Goal: Task Accomplishment & Management: Complete application form

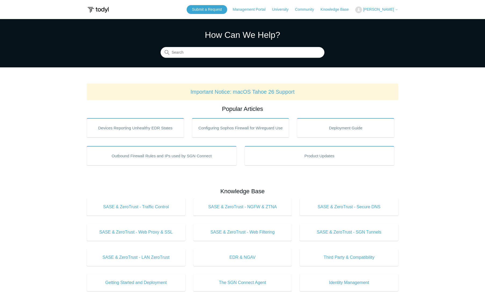
click at [381, 9] on span "[PERSON_NAME]" at bounding box center [378, 9] width 31 height 4
click at [390, 21] on link "My Support Requests" at bounding box center [382, 20] width 52 height 9
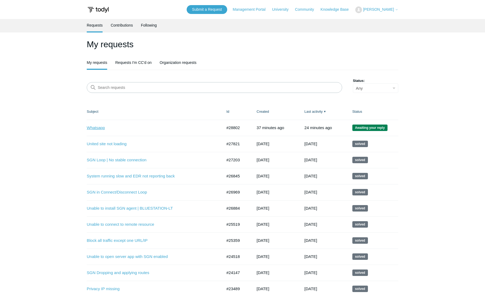
click at [98, 128] on link "Whatsapp" at bounding box center [151, 128] width 128 height 6
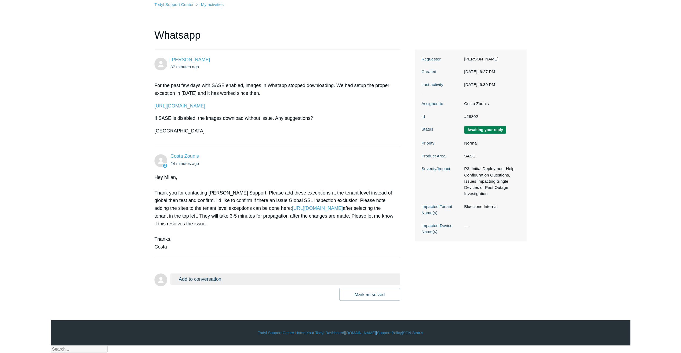
scroll to position [21, 0]
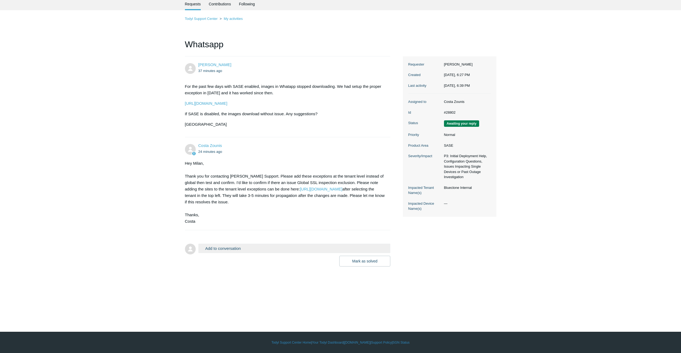
click at [215, 253] on button "Add to conversation" at bounding box center [294, 248] width 192 height 9
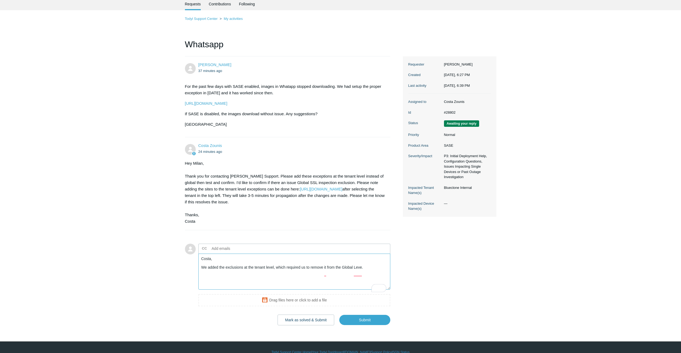
click at [367, 273] on textarea "Costa, We added the exclusions at the tenant level, which required us to remove…" at bounding box center [294, 272] width 192 height 36
click at [374, 273] on textarea "Costa, We added the exclusions at the tenant level, which required us to remove…" at bounding box center [294, 272] width 192 height 36
type textarea "Costa, We added the exclusions at the tenant level, which required us to remove…"
click at [375, 295] on input "Submit" at bounding box center [364, 320] width 51 height 11
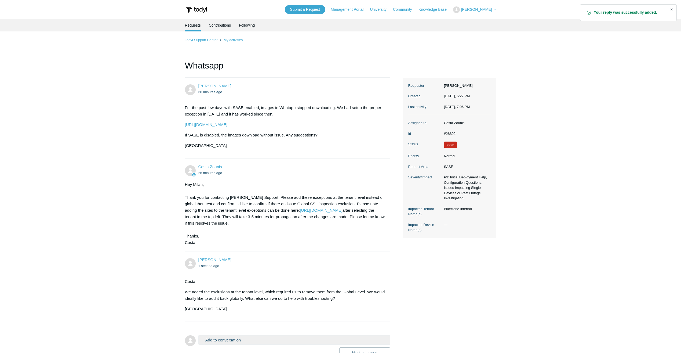
click at [484, 11] on span "[PERSON_NAME]" at bounding box center [476, 9] width 31 height 4
click at [321, 9] on link "Submit a Request" at bounding box center [305, 9] width 41 height 9
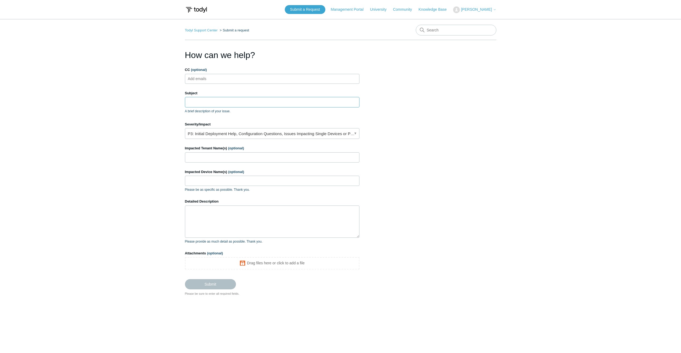
click at [204, 99] on input "Subject" at bounding box center [272, 102] width 175 height 10
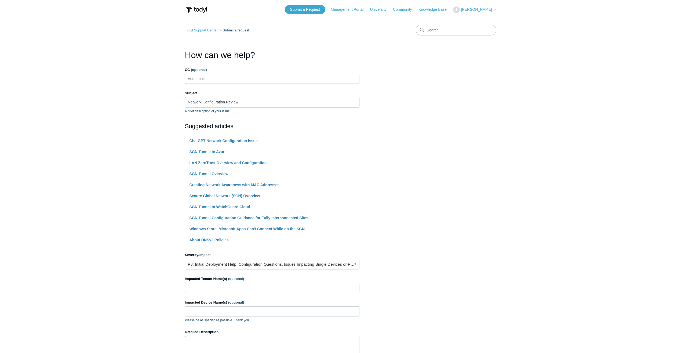
type input "Network Configuration Review"
click at [400, 121] on section "How can we help? CC (optional) Add emails Subject Network Configuration Review …" at bounding box center [341, 238] width 312 height 378
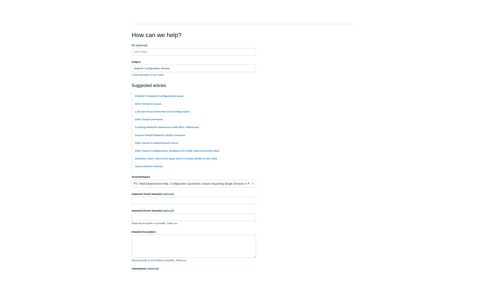
scroll to position [89, 0]
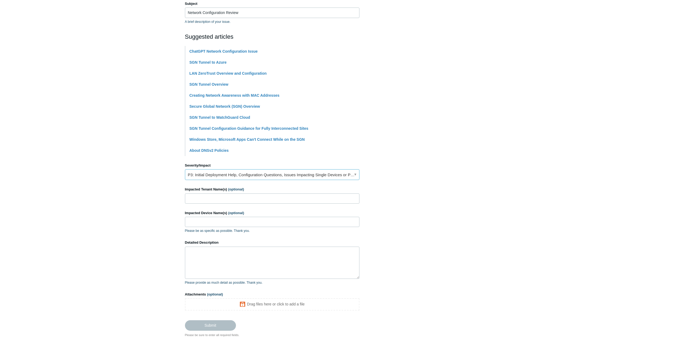
click at [234, 176] on link "P3: Initial Deployment Help, Configuration Questions, Issues Impacting Single D…" at bounding box center [272, 174] width 175 height 11
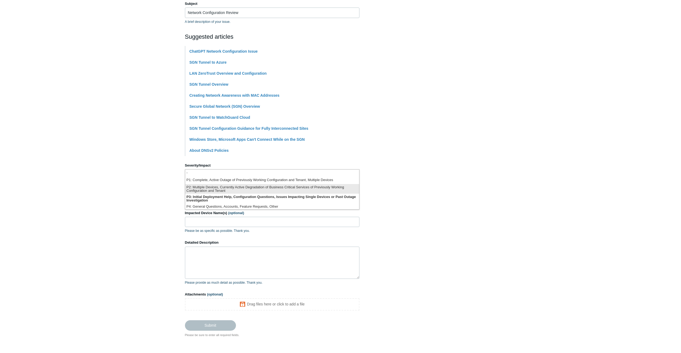
click at [225, 188] on li "P2: Multiple Devices, Currently Active Degradation of Business Critical Service…" at bounding box center [272, 189] width 174 height 10
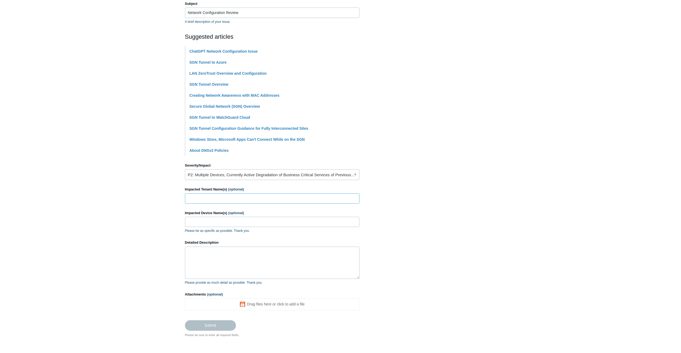
drag, startPoint x: 229, startPoint y: 198, endPoint x: 232, endPoint y: 199, distance: 3.0
click at [229, 198] on input "Impacted Tenant Name(s) (optional)" at bounding box center [272, 198] width 175 height 10
type input "Dicar Inc"
click at [269, 174] on link "P2: Multiple Devices, Currently Active Degradation of Business Critical Service…" at bounding box center [272, 174] width 175 height 11
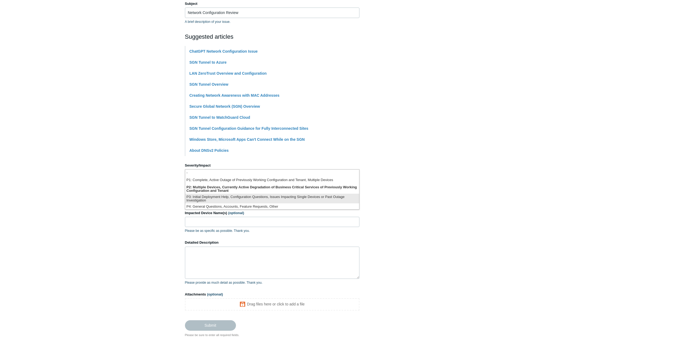
click at [258, 196] on li "P3: Initial Deployment Help, Configuration Questions, Issues Impacting Single D…" at bounding box center [272, 199] width 174 height 10
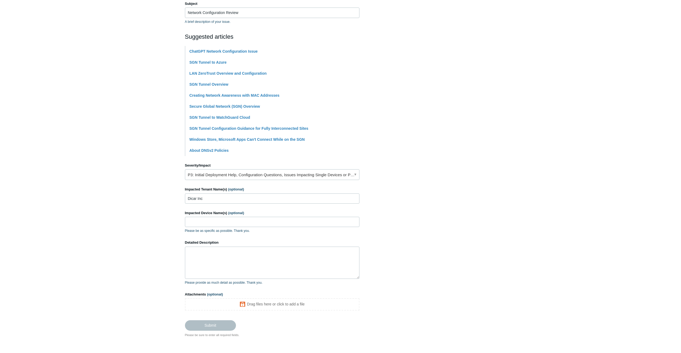
click at [386, 190] on section "How can we help? CC (optional) Add emails Subject Network Configuration Review …" at bounding box center [341, 148] width 312 height 378
click at [244, 220] on input "Impacted Device Name(s) (optional)" at bounding box center [272, 222] width 175 height 10
type input "S"
type input "Multiple"
click at [272, 260] on textarea "Detailed Description" at bounding box center [272, 263] width 175 height 32
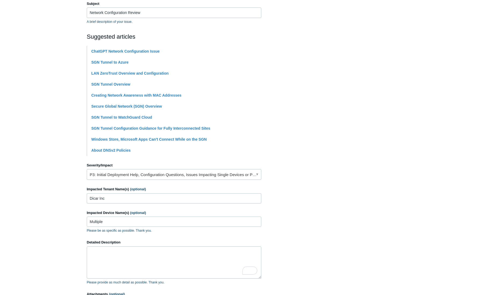
click at [49, 281] on main "Todyl Support Center Submit a request How can we help? CC (optional) Add emails…" at bounding box center [242, 133] width 485 height 407
click at [105, 249] on textarea "Detailed Description" at bounding box center [174, 263] width 175 height 32
paste textarea "Hello Todyl Team, I am writing on behalf of our client, Dicar, Inc., to request…"
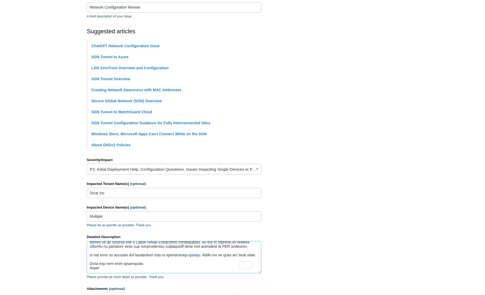
scroll to position [28, 0]
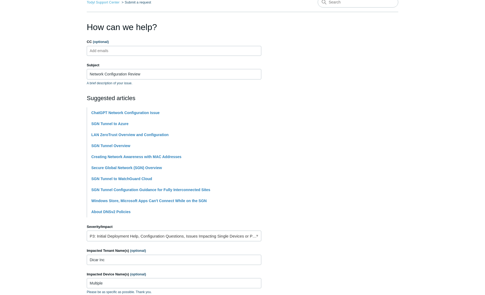
type textarea "Hello Todyl Team, I am writing on behalf of our client, Dicar, Inc., to request…"
drag, startPoint x: 161, startPoint y: 75, endPoint x: 165, endPoint y: 76, distance: 4.1
click at [161, 75] on input "Network Configuration Review" at bounding box center [174, 74] width 175 height 10
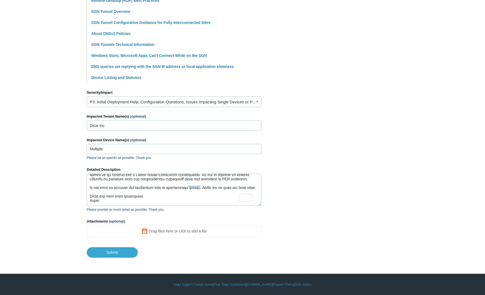
scroll to position [328, 0]
type input "Network Configuration Review | RDP APP Crashing over SGN"
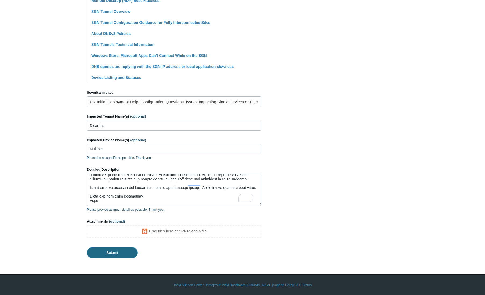
click at [120, 250] on input "Submit" at bounding box center [112, 252] width 51 height 11
